Goal: Information Seeking & Learning: Find specific page/section

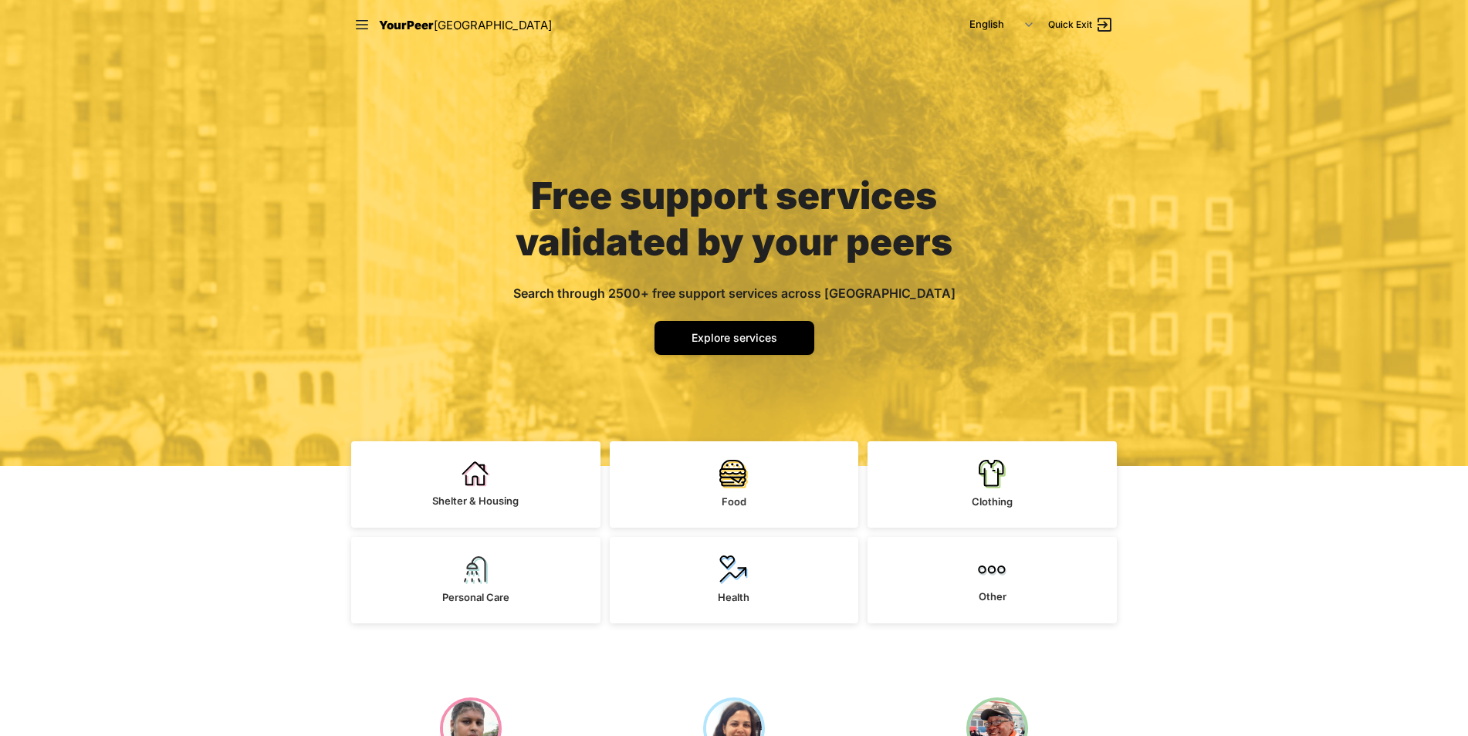
click at [1248, 465] on div "Free support services validated by your peers Search through 2500+ free support…" at bounding box center [734, 233] width 1468 height 466
click at [682, 332] on link "Explore services" at bounding box center [735, 338] width 160 height 34
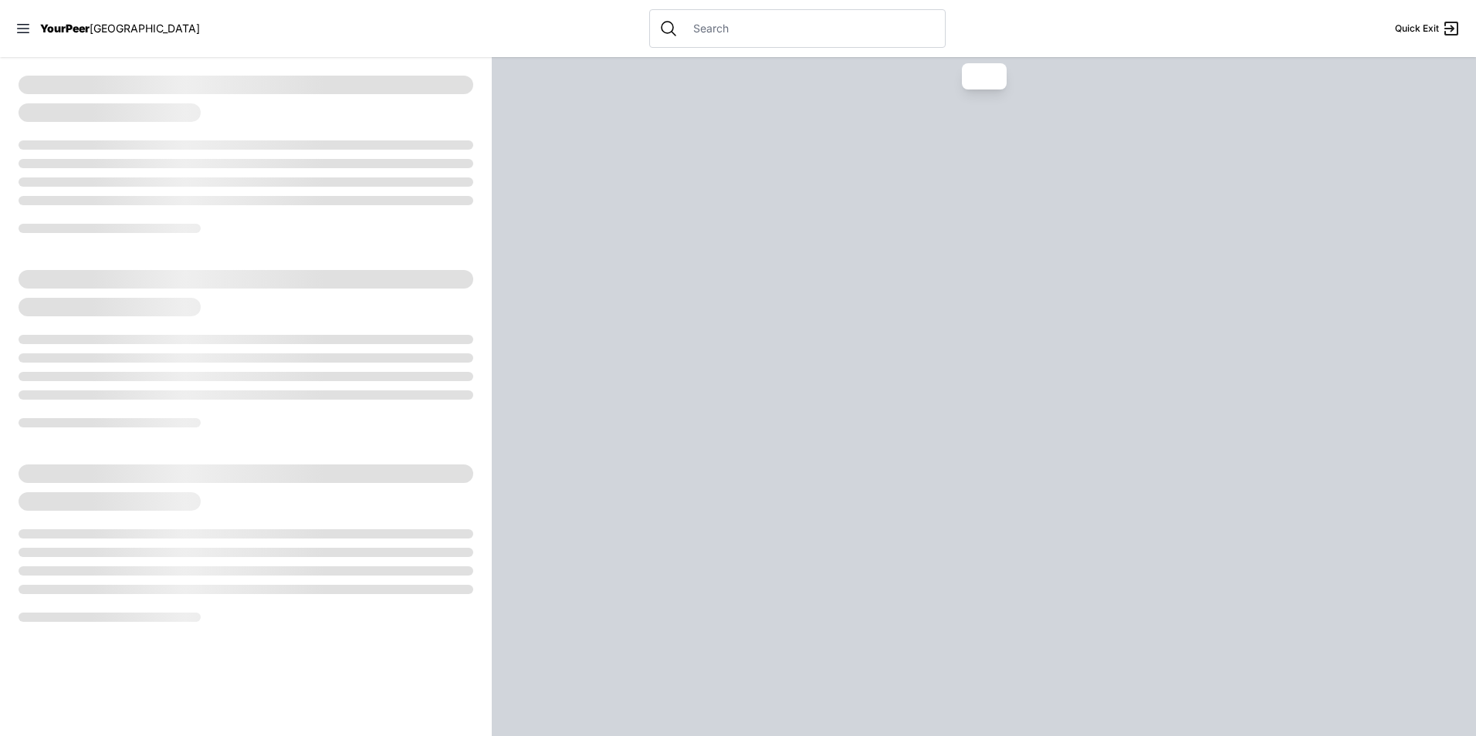
select select "recentlyUpdated"
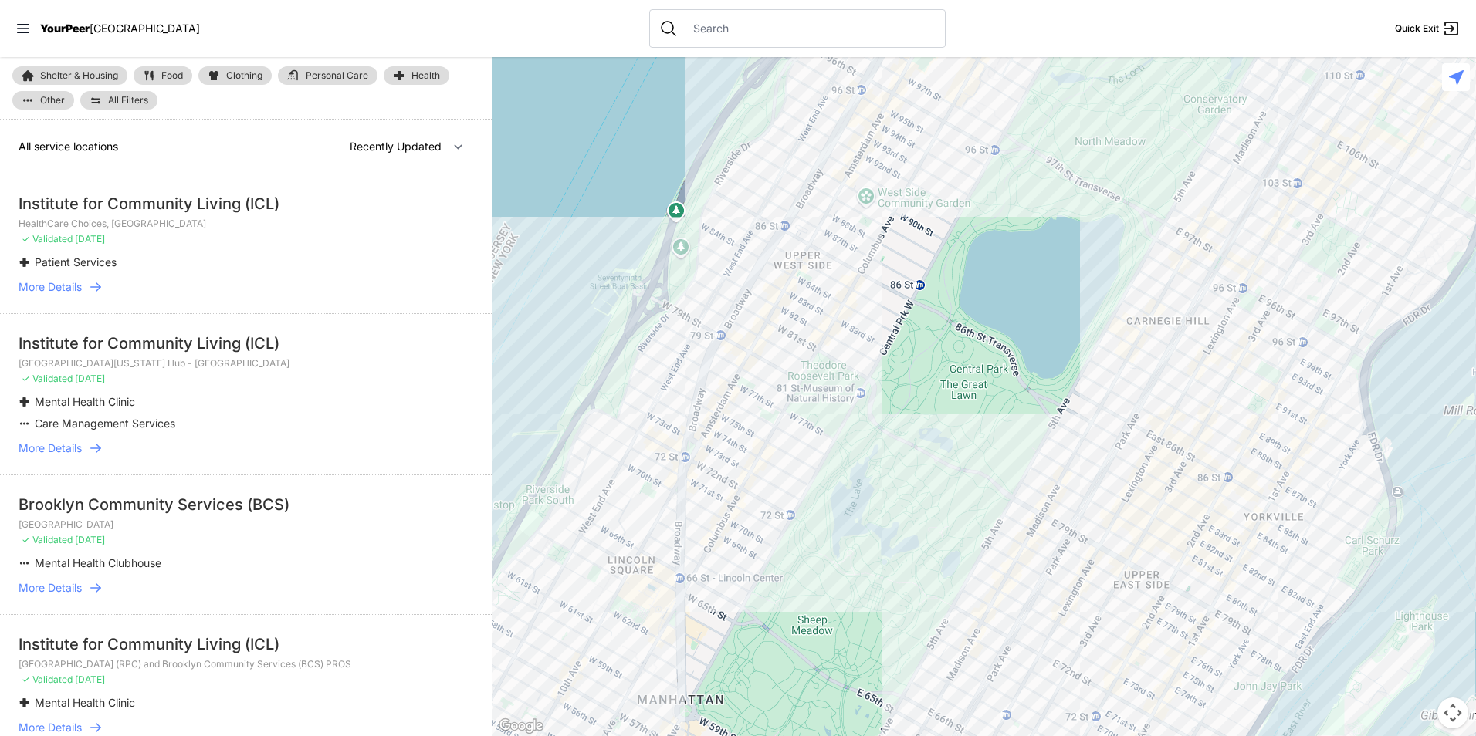
click at [59, 66] on link "Shelter & Housing" at bounding box center [69, 75] width 115 height 19
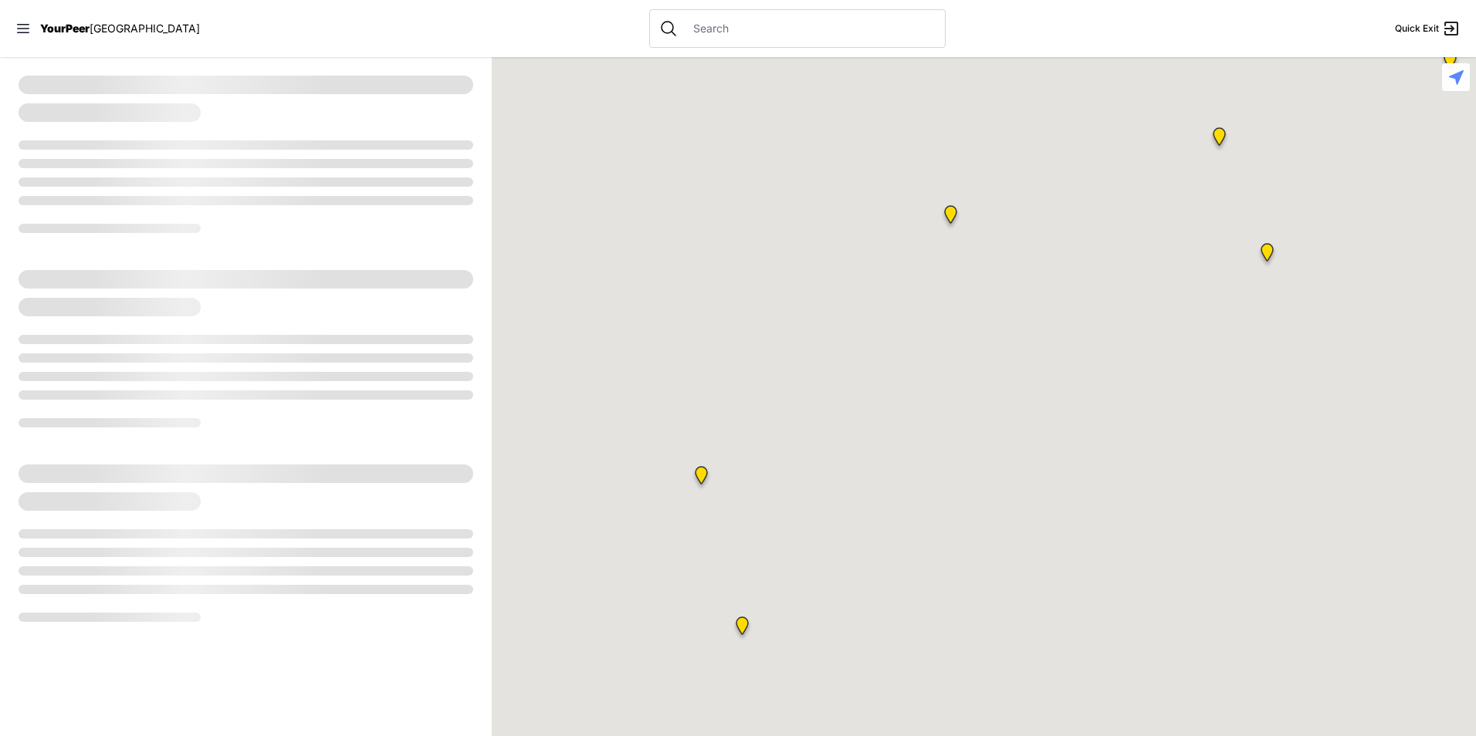
select select "recentlyUpdated"
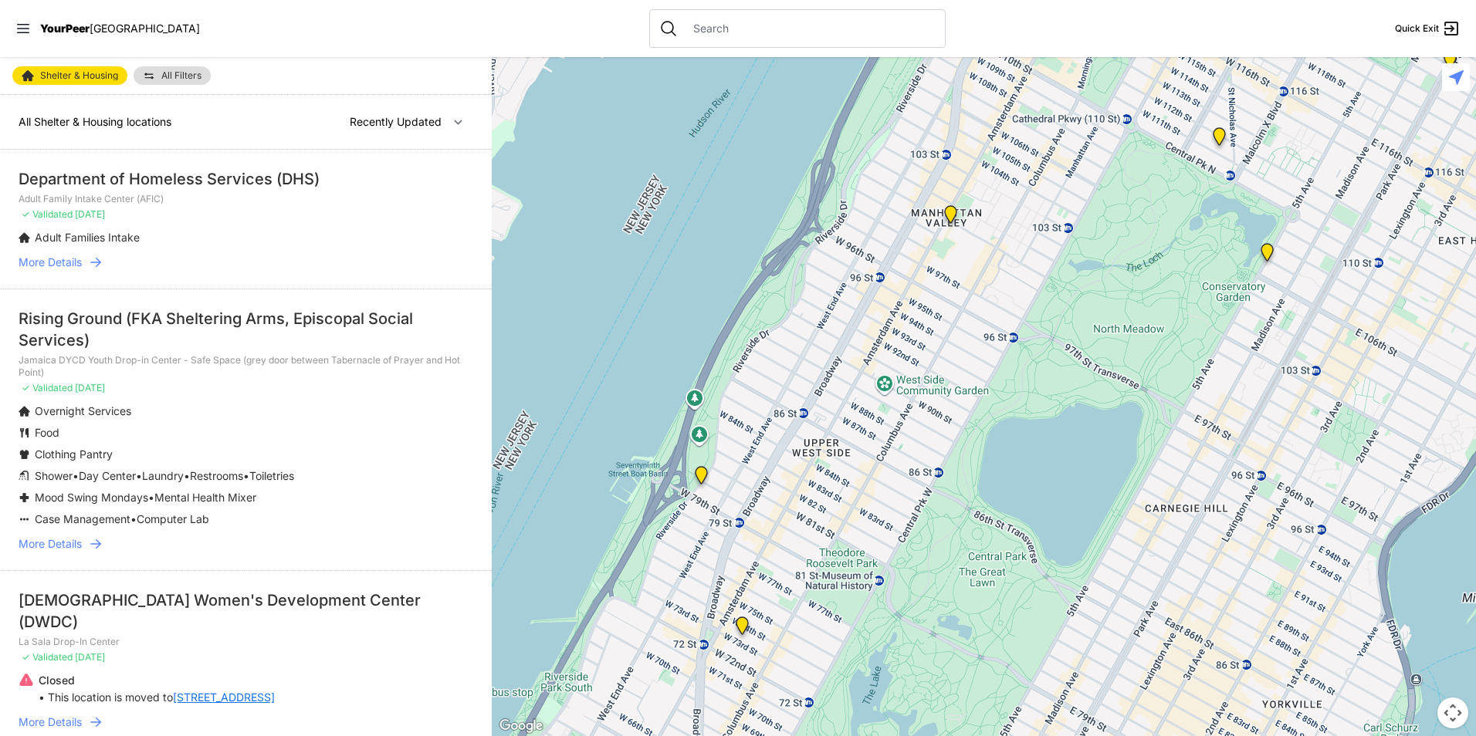
select select "recentlyUpdated"
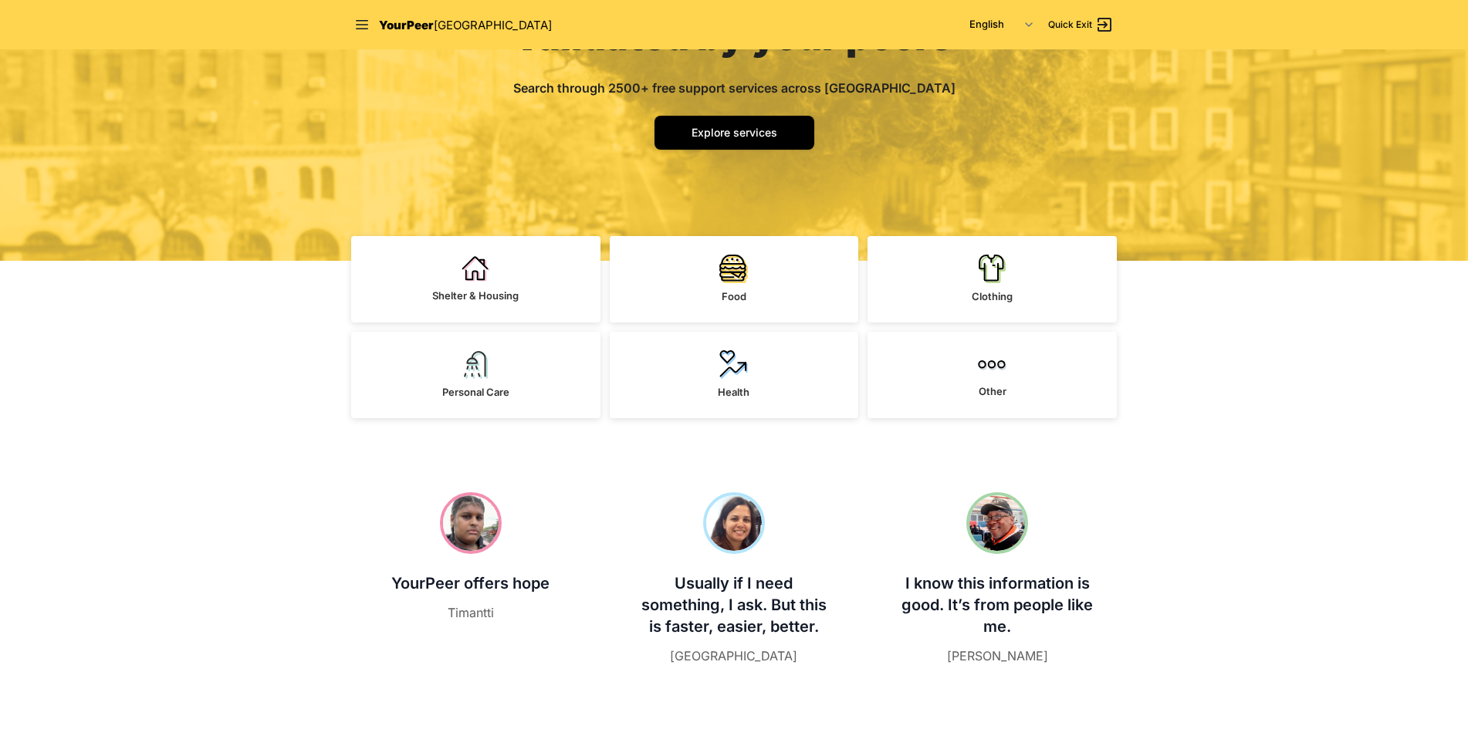
scroll to position [309, 0]
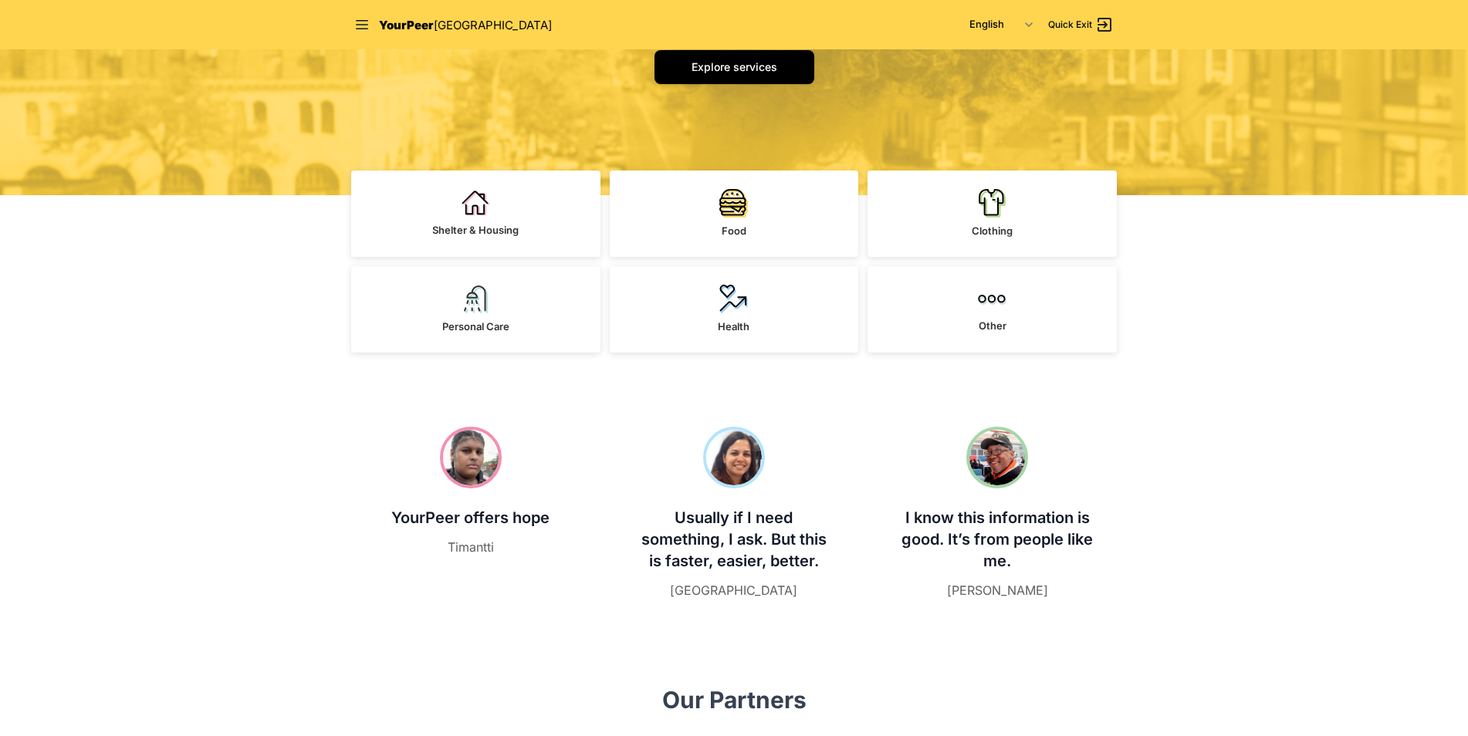
scroll to position [0, 0]
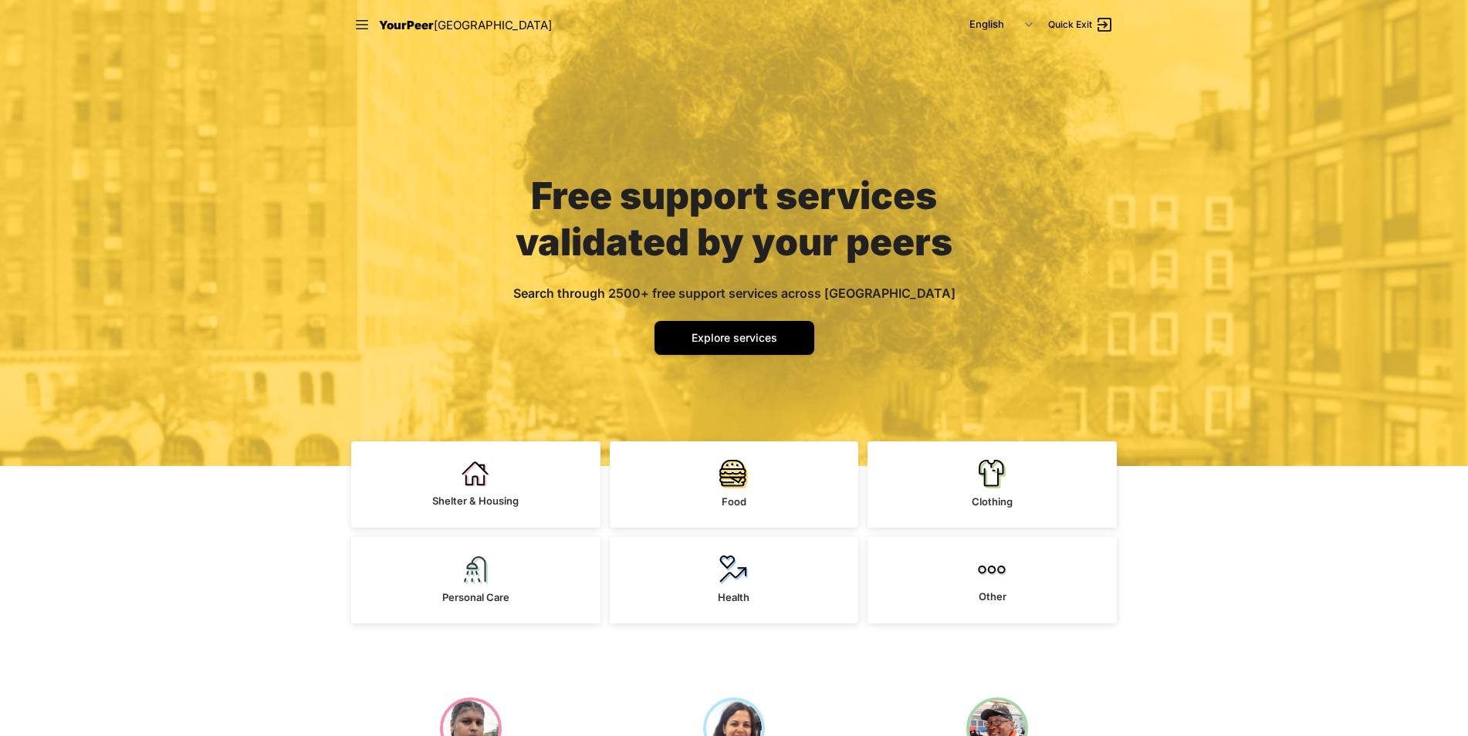
click at [966, 90] on div "Free support services validated by your peers Search through 2500+ free support…" at bounding box center [734, 257] width 519 height 417
click at [350, 16] on nav "YourPeer [GEOGRAPHIC_DATA] English Español 简体中文 বাংলা Français Русский Quick Ex…" at bounding box center [734, 24] width 790 height 49
click at [352, 24] on nav "YourPeer [GEOGRAPHIC_DATA] English Español 简体中文 বাংলা Français Русский Quick Ex…" at bounding box center [734, 24] width 790 height 49
click at [357, 22] on icon at bounding box center [361, 24] width 15 height 15
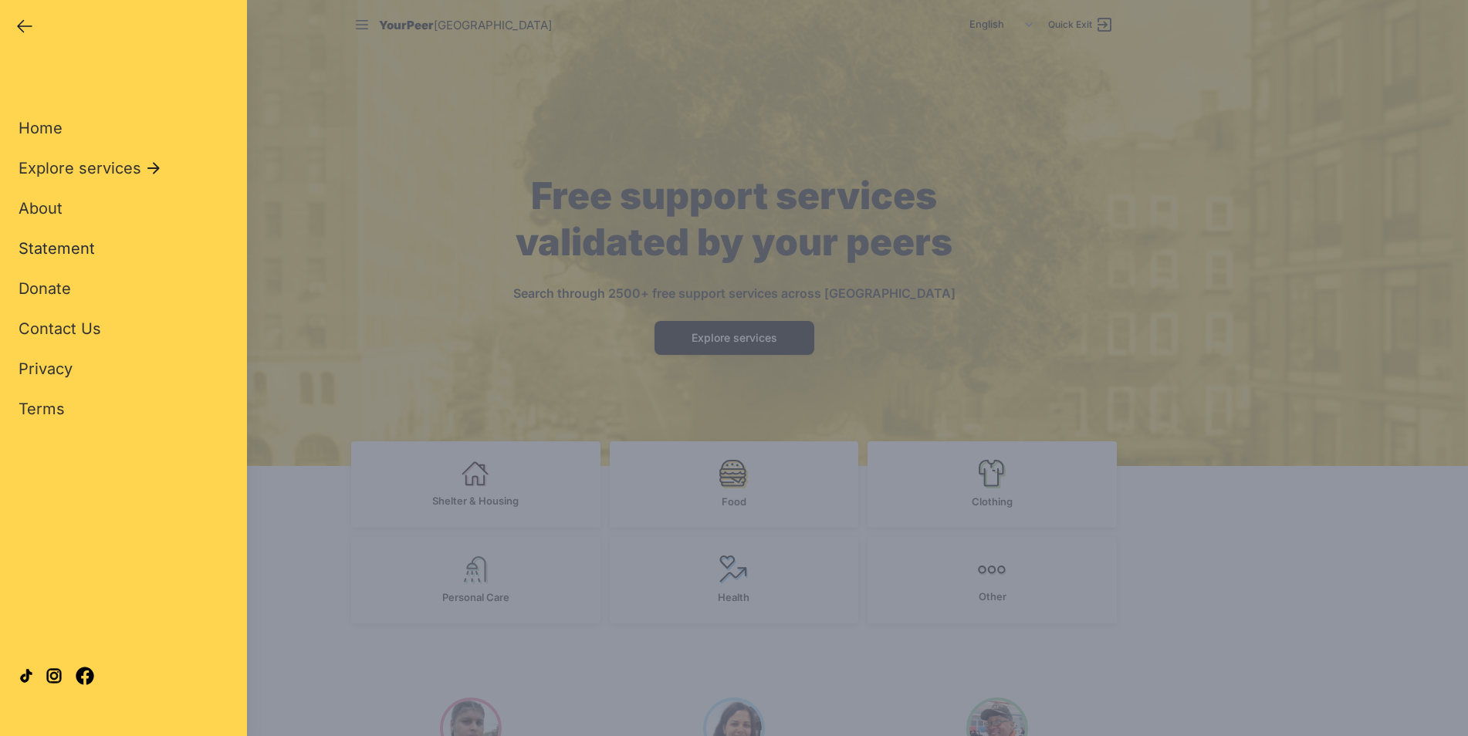
click at [76, 254] on span "Statement" at bounding box center [57, 248] width 76 height 19
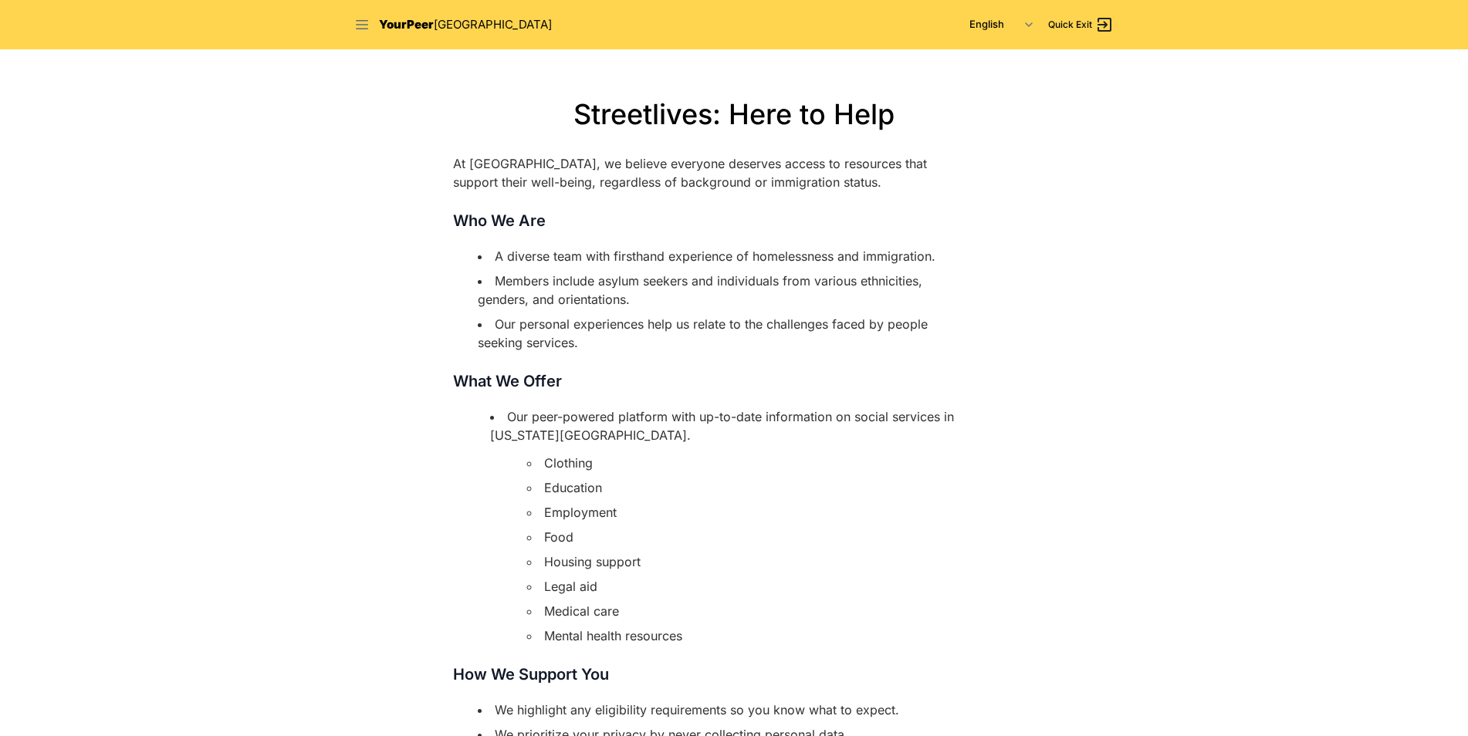
click at [359, 30] on icon at bounding box center [361, 24] width 15 height 15
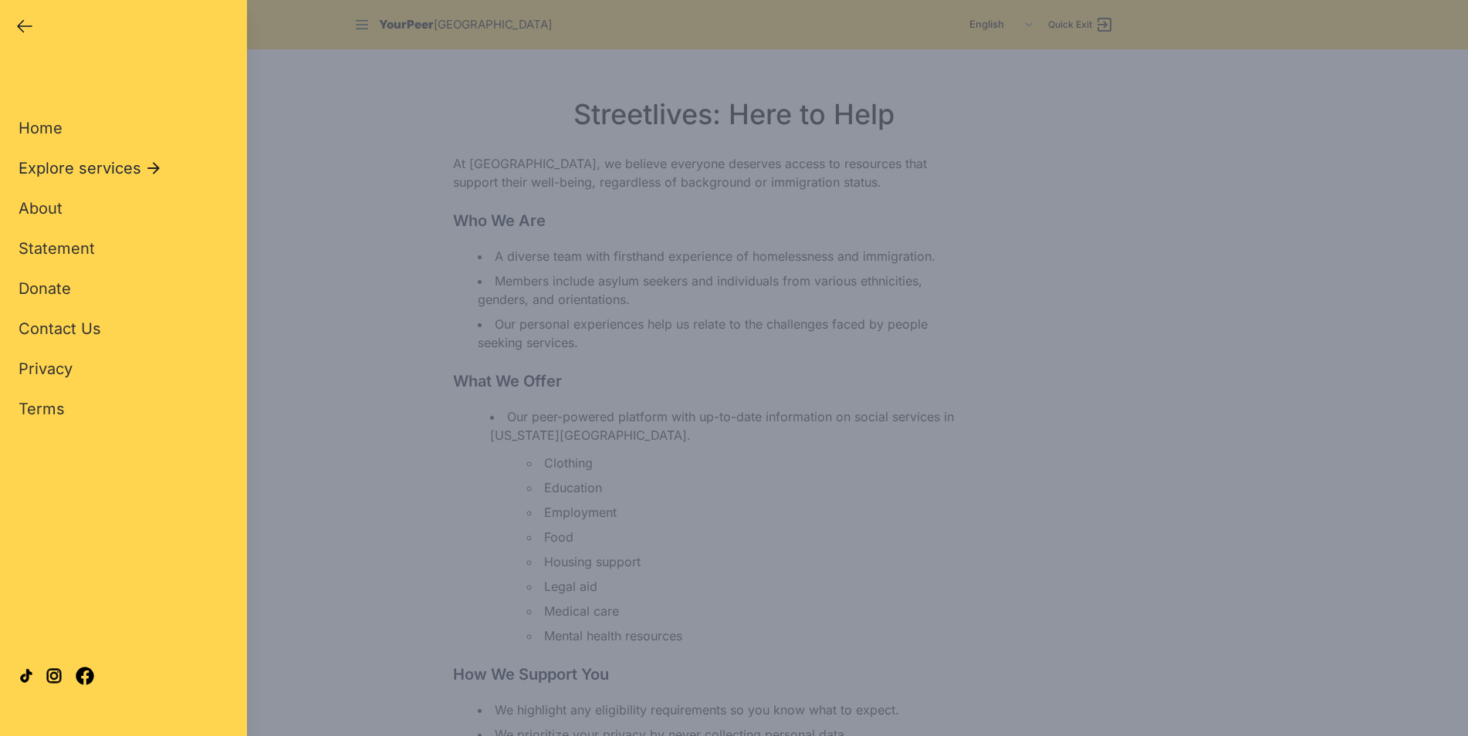
click at [90, 168] on span "Explore services" at bounding box center [80, 168] width 123 height 22
click at [125, 165] on span "Shelter & Housing" at bounding box center [86, 168] width 134 height 22
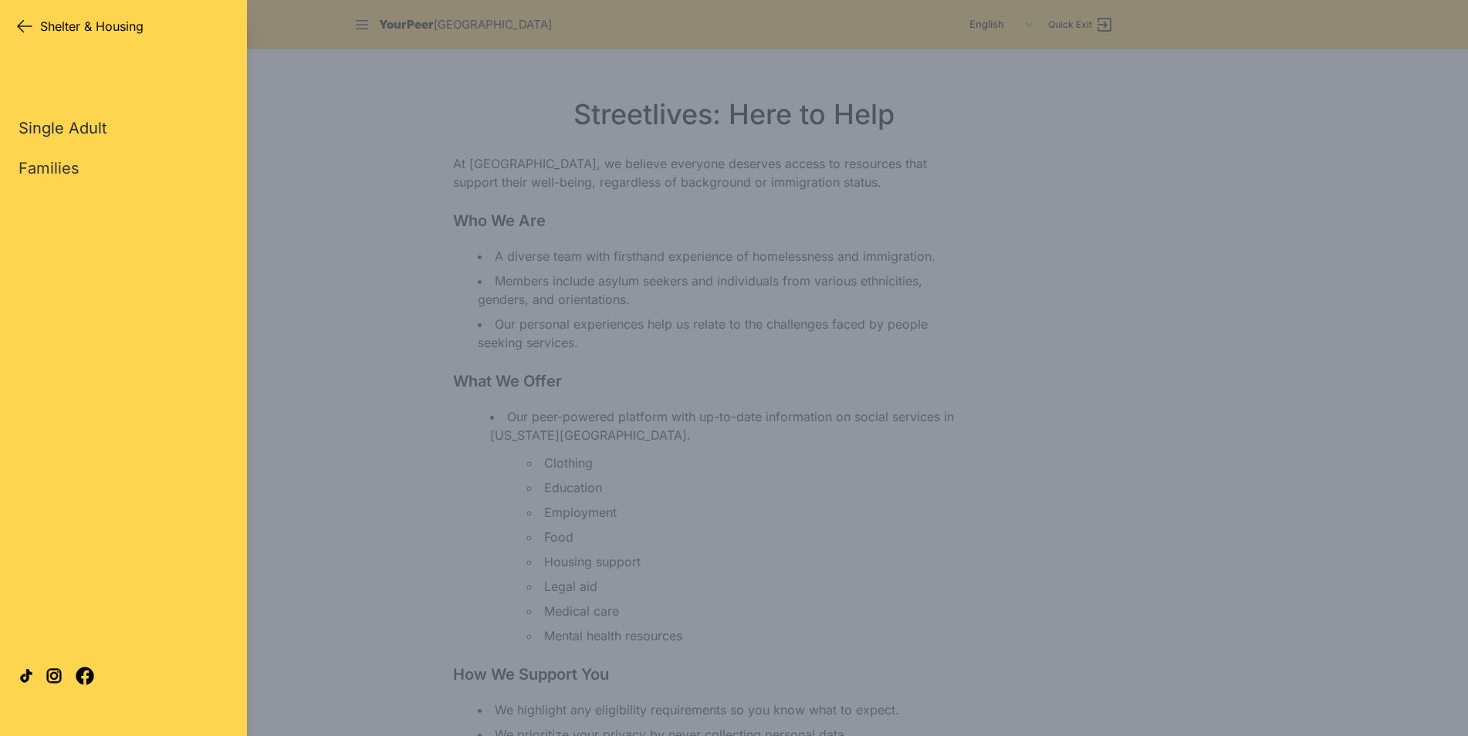
click at [83, 127] on link "Single Adult" at bounding box center [63, 128] width 89 height 22
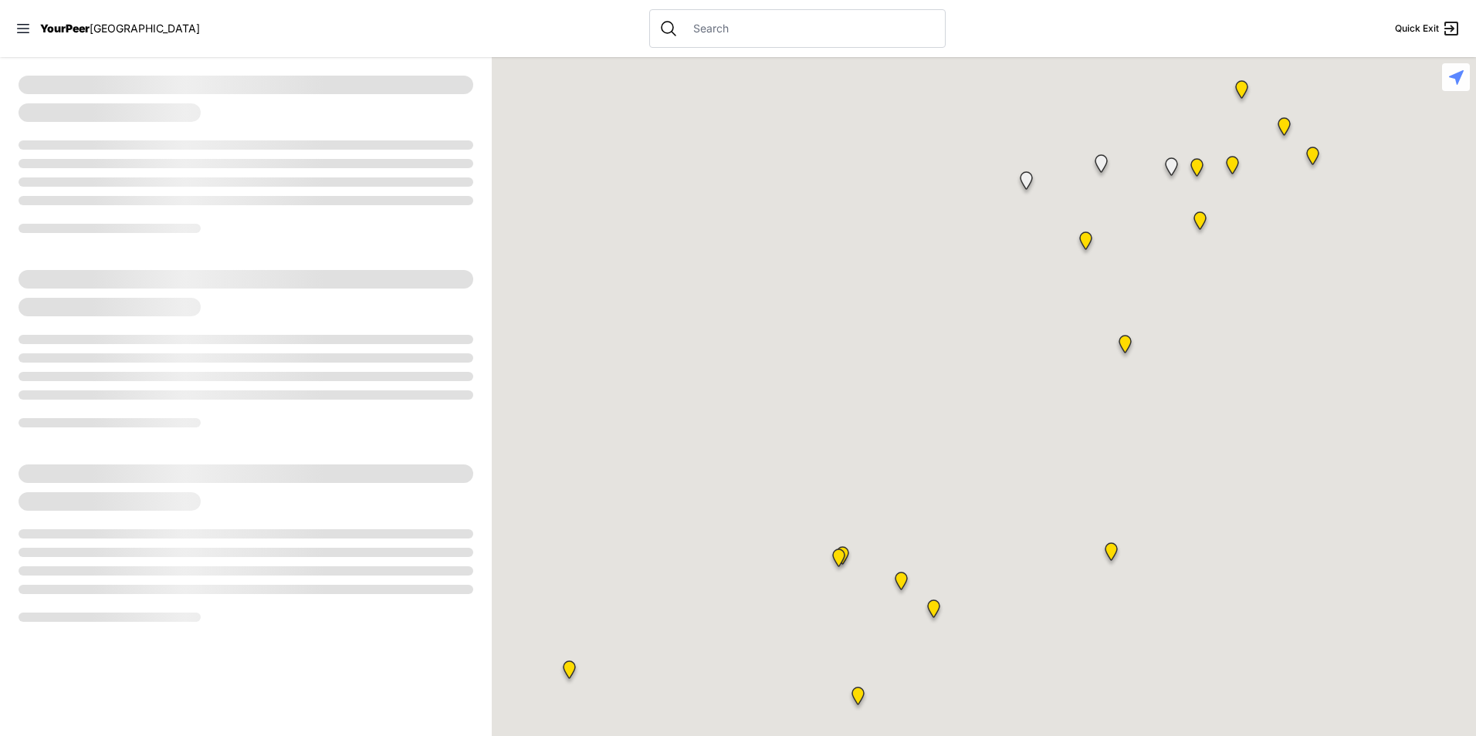
select select "recentlyUpdated"
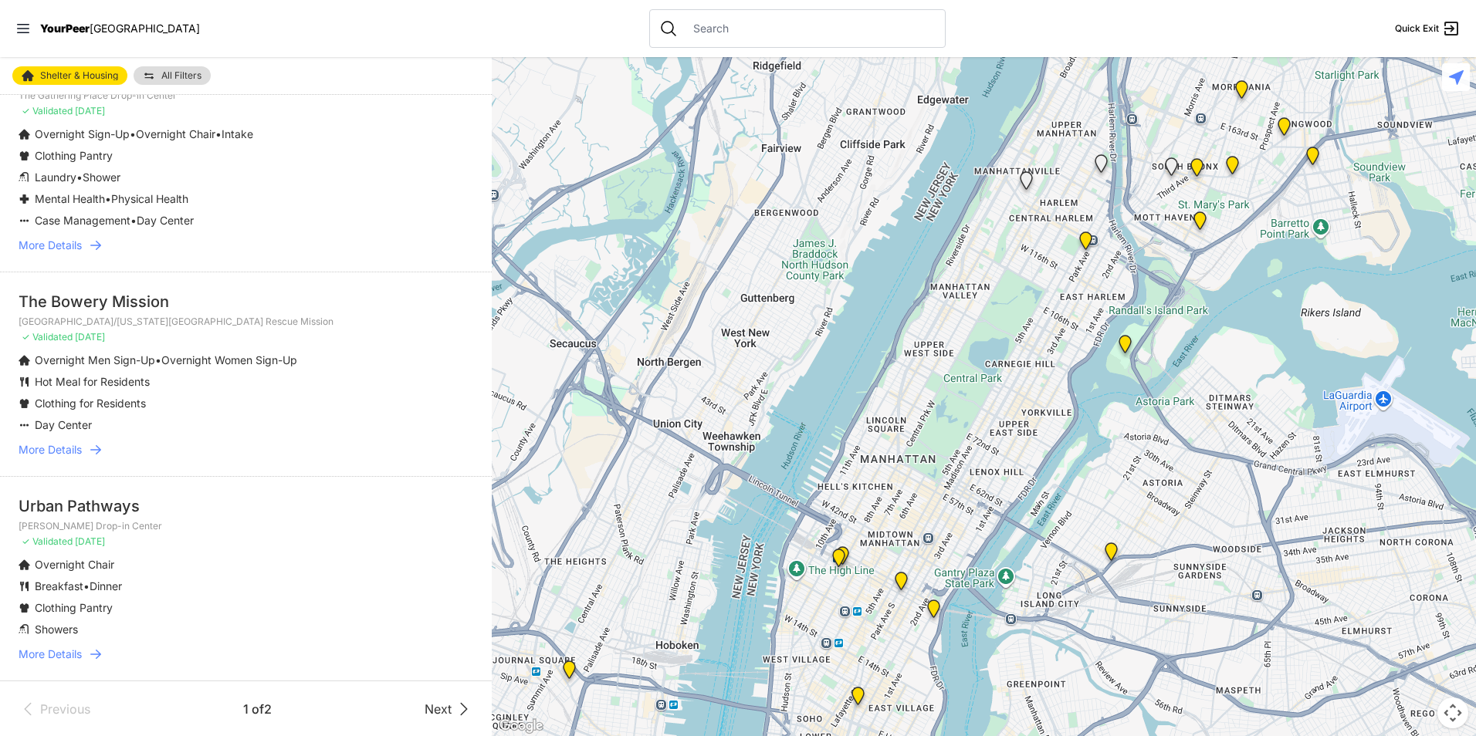
scroll to position [3252, 0]
click at [455, 709] on icon at bounding box center [464, 708] width 19 height 19
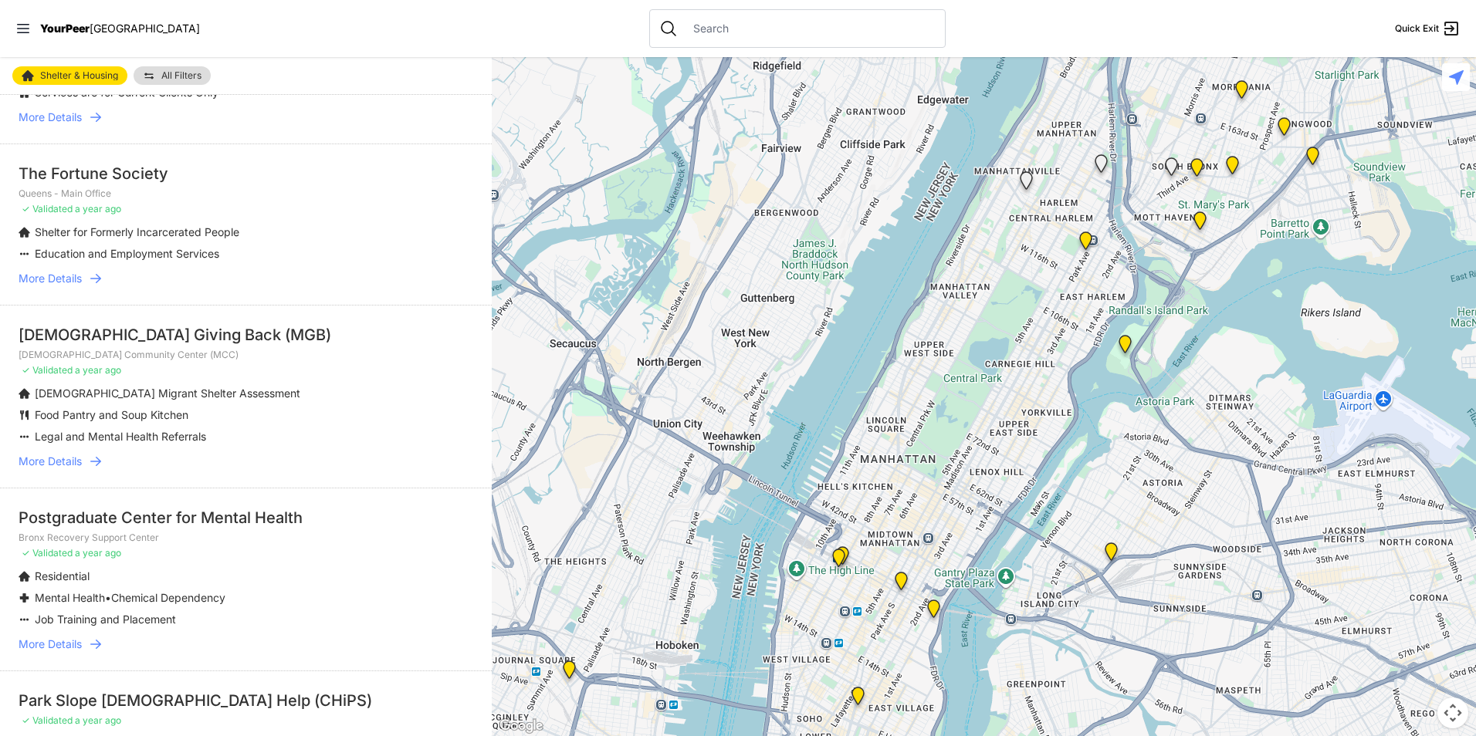
scroll to position [617, 0]
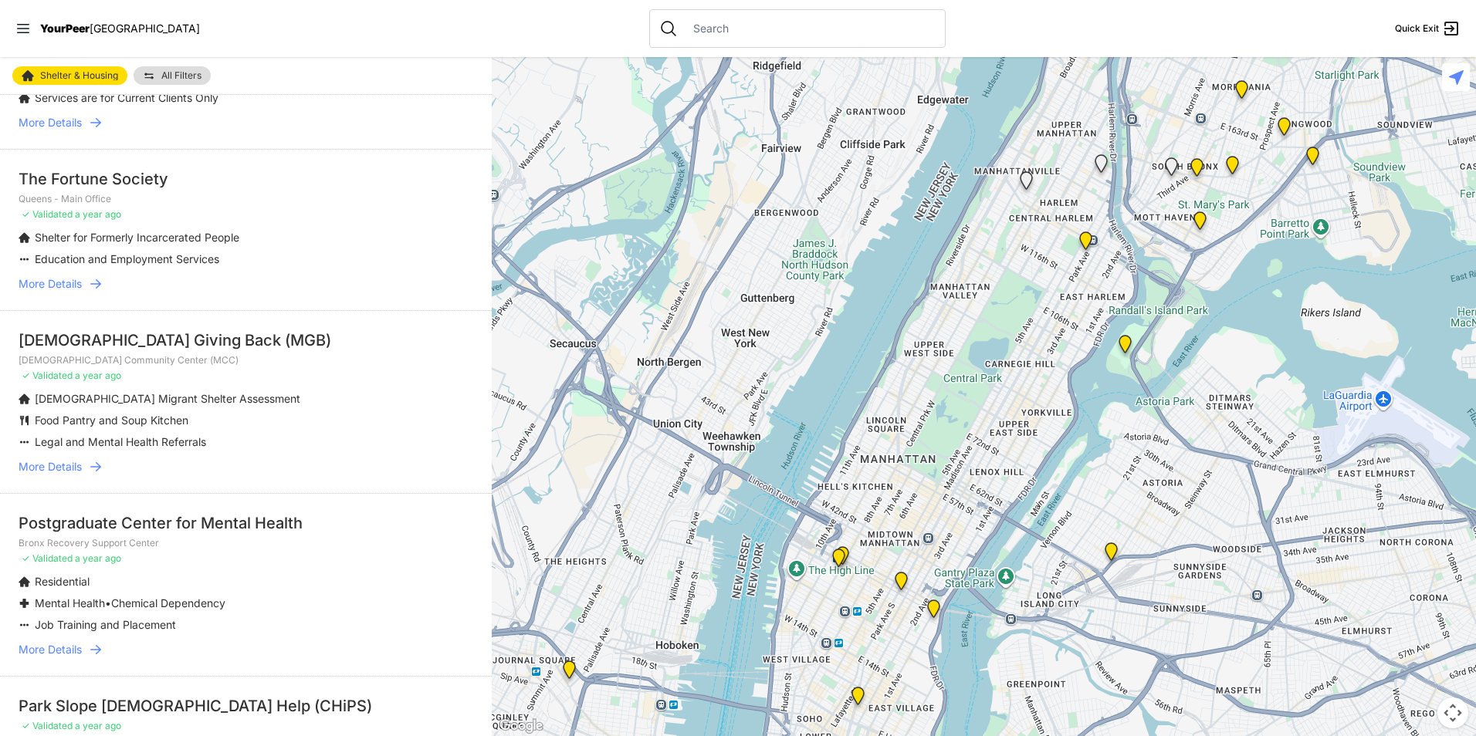
click at [138, 341] on div "Muslims Giving Back (MGB)" at bounding box center [246, 341] width 455 height 22
click at [49, 468] on span "More Details" at bounding box center [50, 466] width 63 height 15
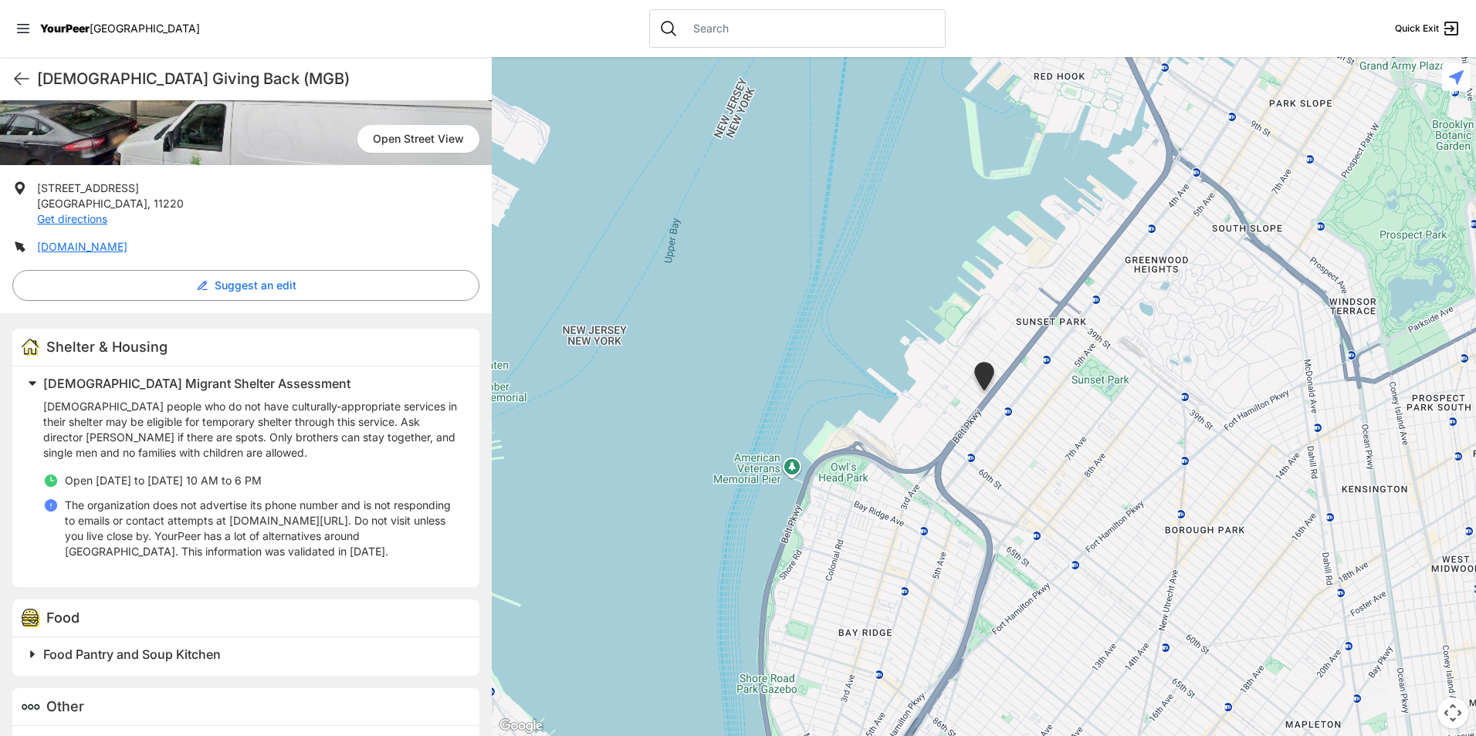
scroll to position [291, 0]
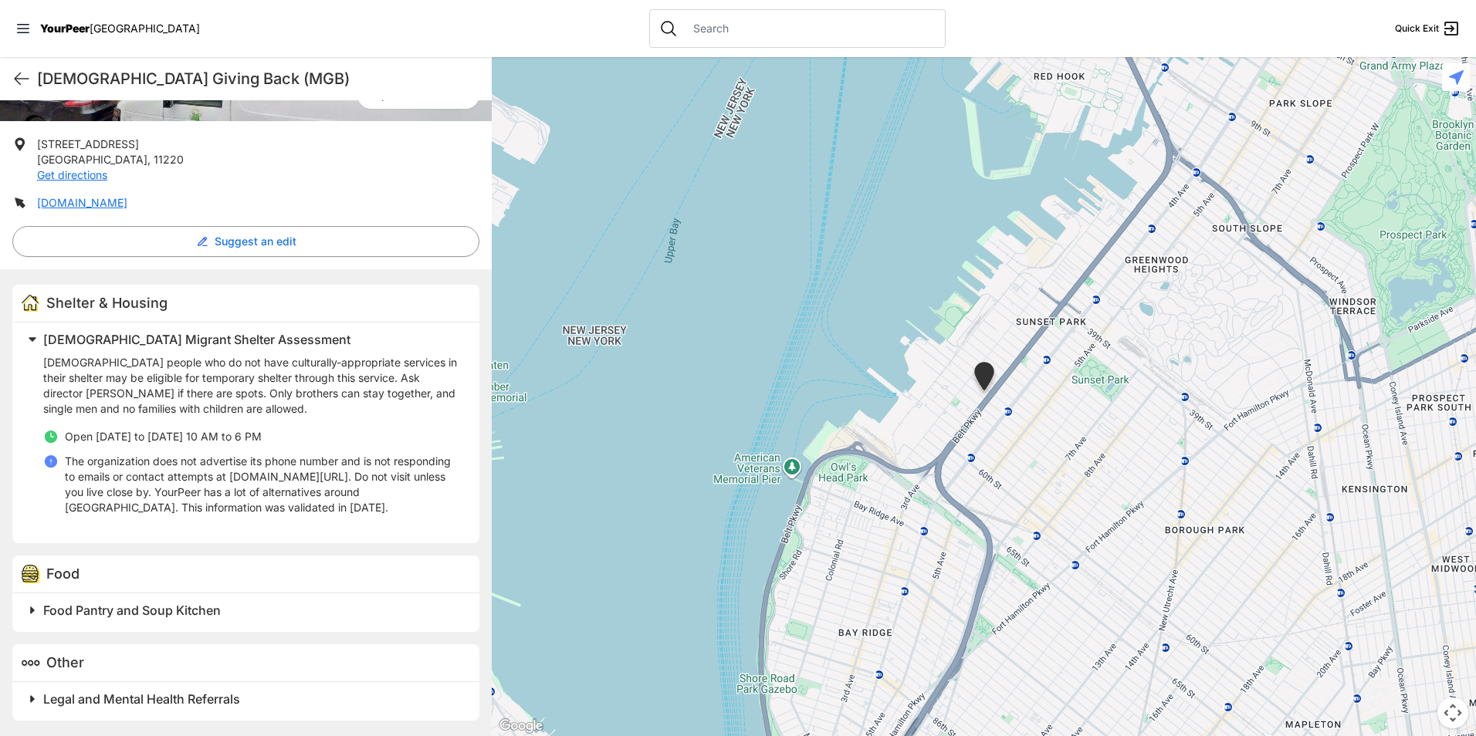
click at [121, 610] on span "Food Pantry and Soup Kitchen" at bounding box center [132, 610] width 178 height 15
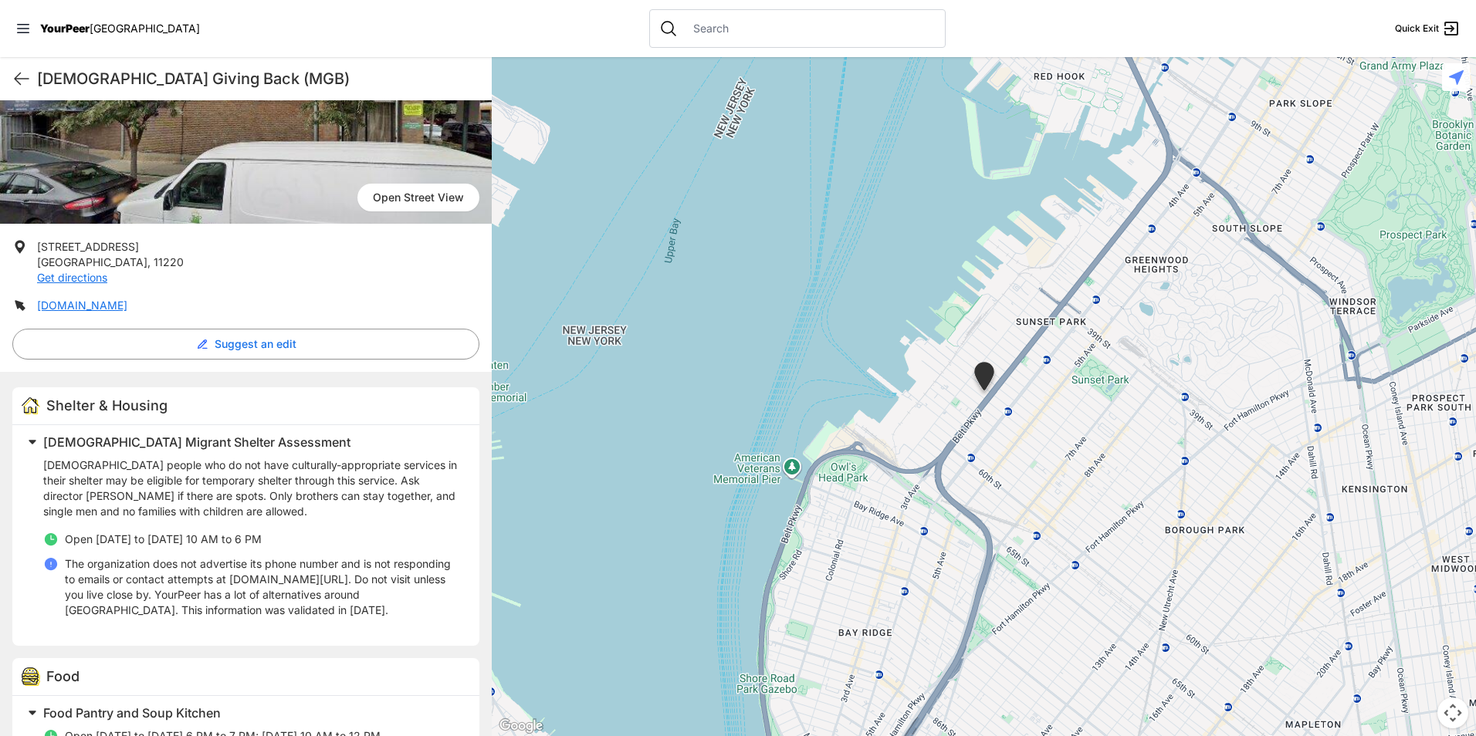
scroll to position [167, 0]
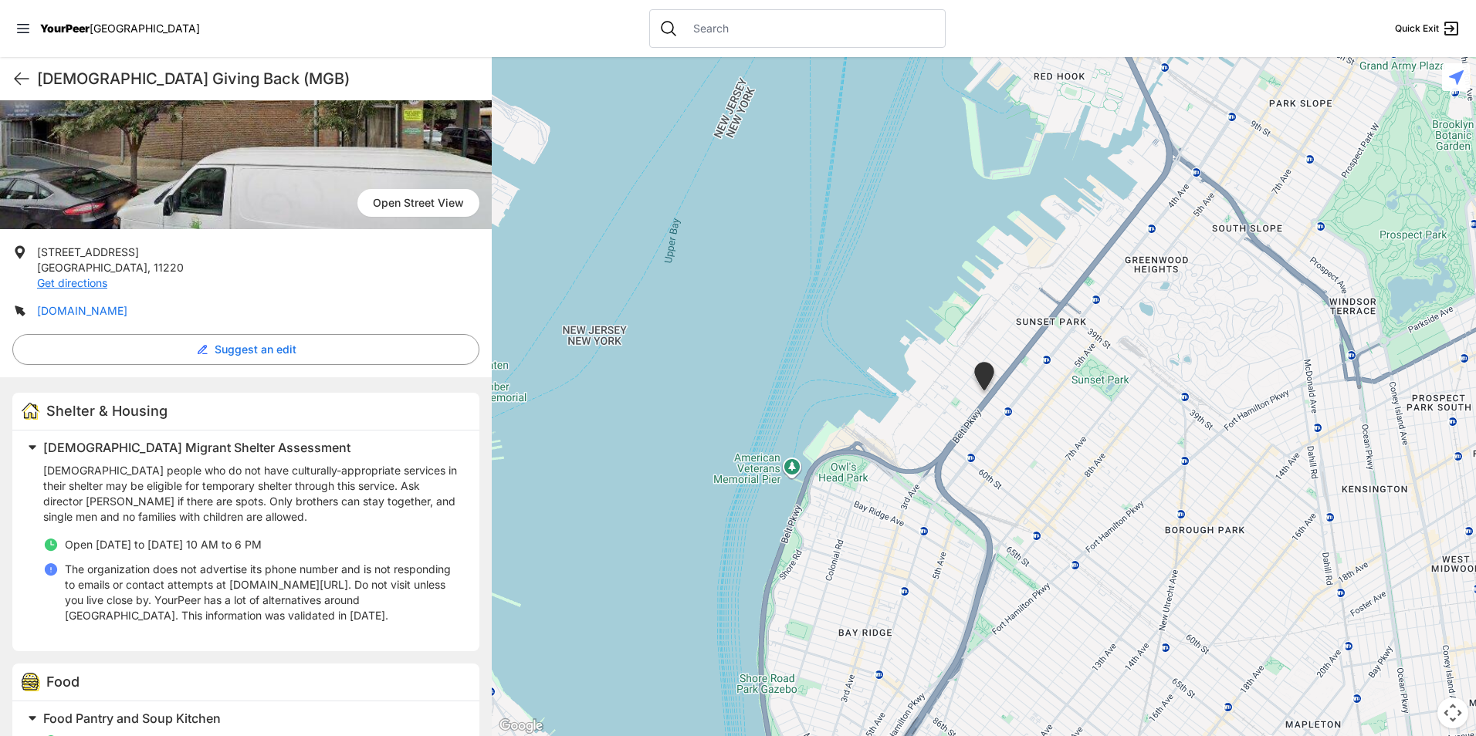
click at [91, 311] on link "muslimsgivingback.org" at bounding box center [82, 310] width 90 height 13
click at [21, 84] on icon at bounding box center [22, 79] width 14 height 12
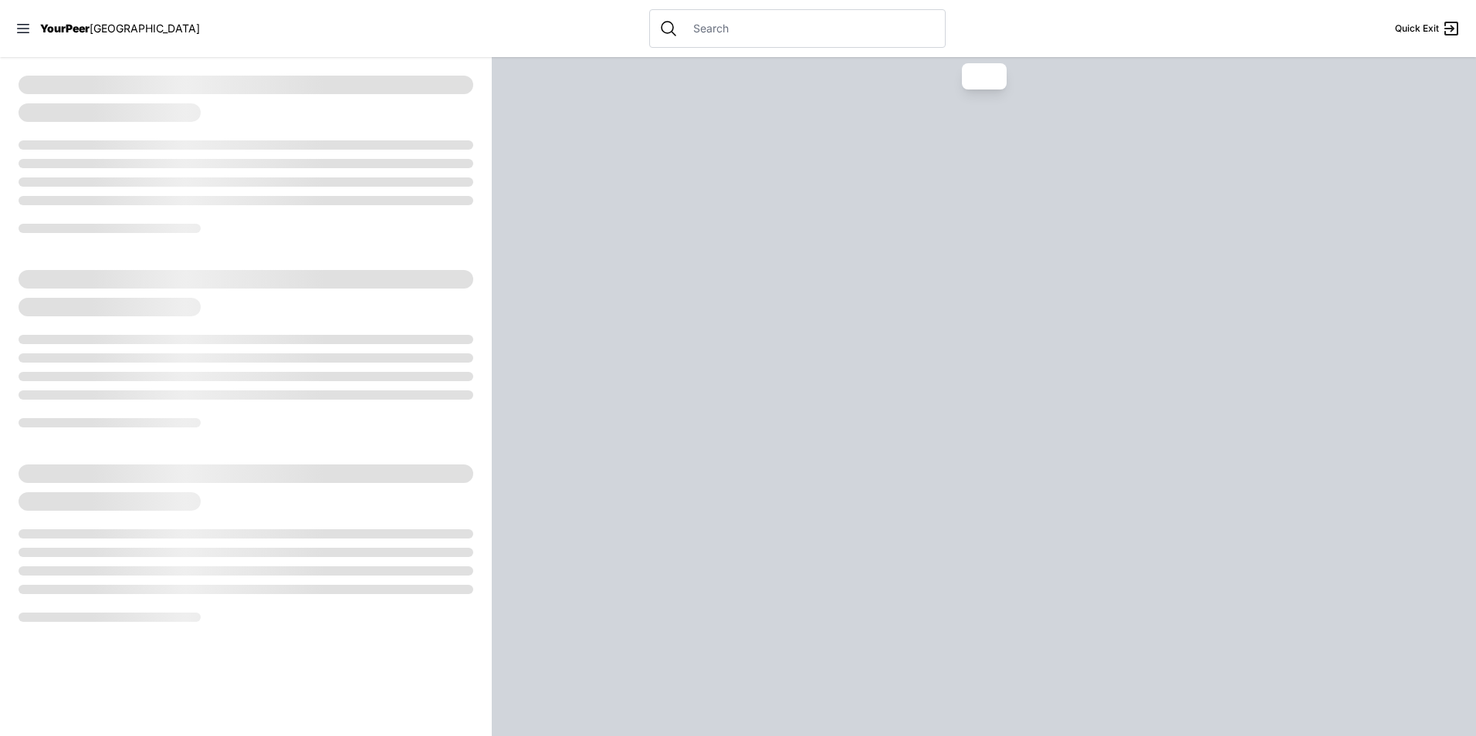
select select "recentlyUpdated"
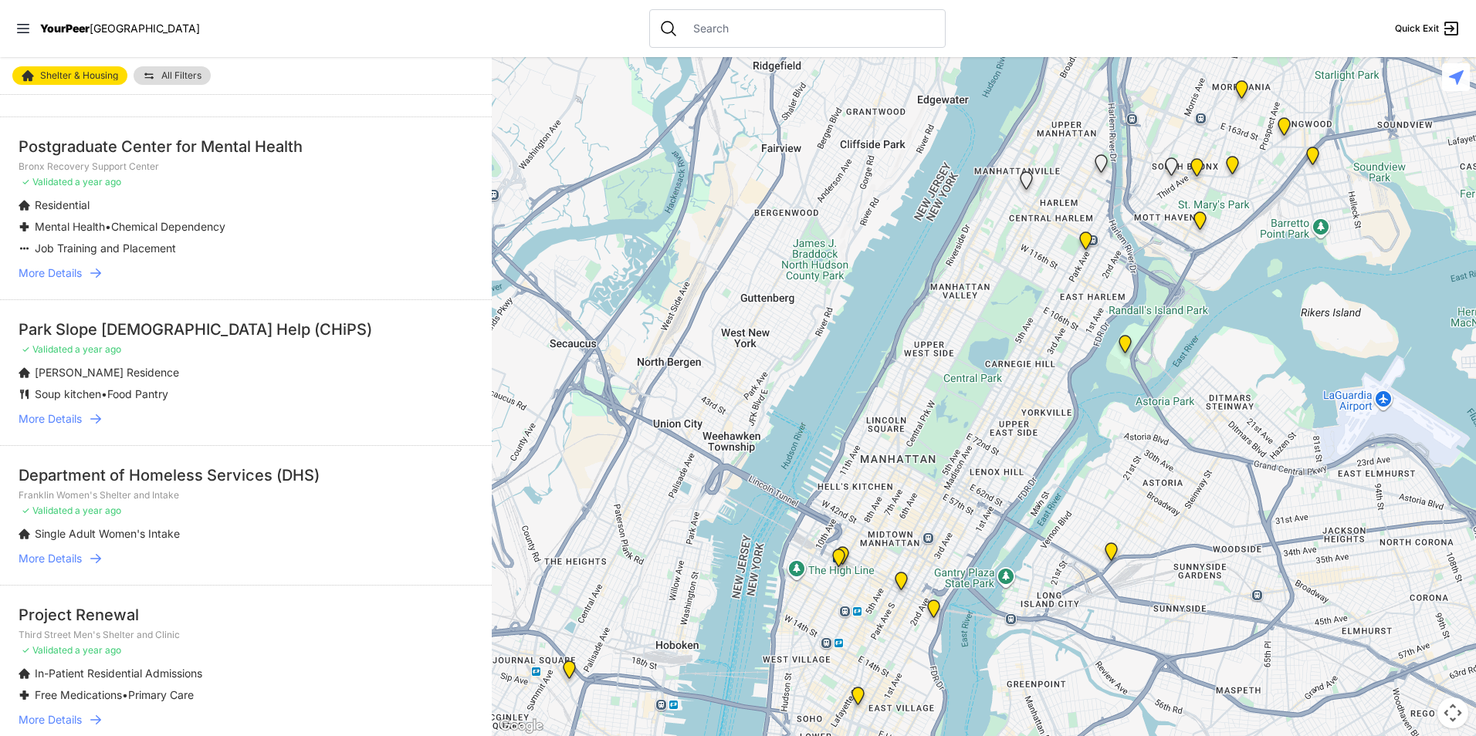
scroll to position [990, 0]
